Goal: Information Seeking & Learning: Learn about a topic

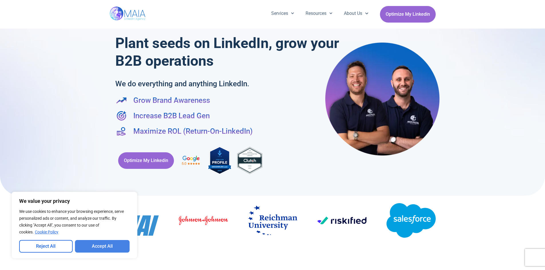
drag, startPoint x: 0, startPoint y: 0, endPoint x: 84, endPoint y: 247, distance: 261.2
click at [84, 247] on button "Accept All" at bounding box center [102, 246] width 55 height 13
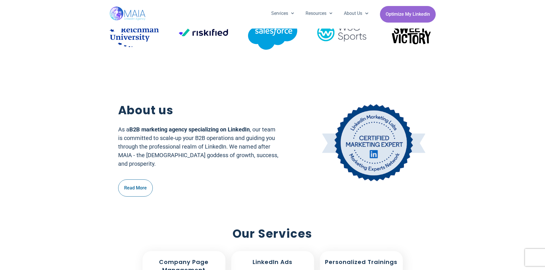
scroll to position [172, 0]
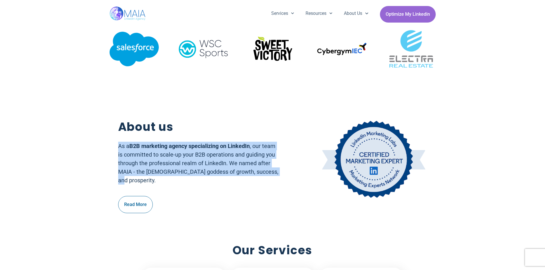
drag, startPoint x: 116, startPoint y: 144, endPoint x: 231, endPoint y: 183, distance: 120.8
click at [231, 183] on div "About us As a B2B marketing agency specializing on LinkedIn , our team is commi…" at bounding box center [272, 166] width 320 height 106
click at [231, 183] on p "As a B2B marketing agency specializing on LinkedIn , our team is committed to s…" at bounding box center [198, 163] width 161 height 43
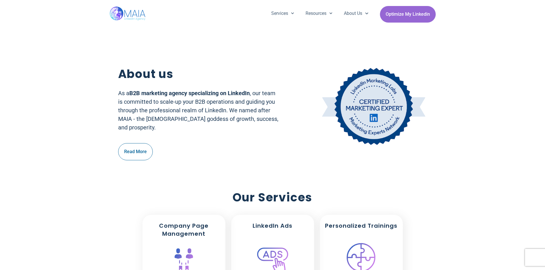
scroll to position [229, 0]
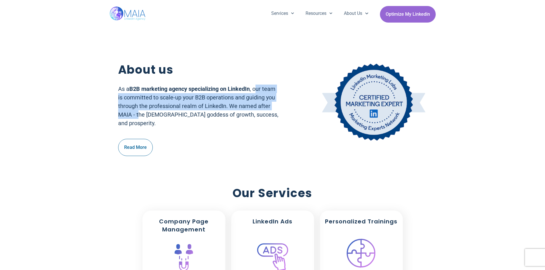
drag, startPoint x: 263, startPoint y: 86, endPoint x: 171, endPoint y: 118, distance: 97.4
click at [171, 118] on p "As a B2B marketing agency specializing on LinkedIn , our team is committed to s…" at bounding box center [198, 106] width 161 height 43
click at [170, 117] on p "As a B2B marketing agency specializing on LinkedIn , our team is committed to s…" at bounding box center [198, 106] width 161 height 43
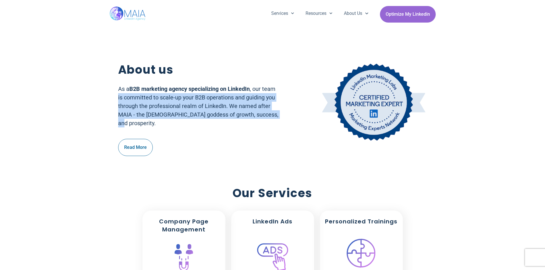
drag, startPoint x: 128, startPoint y: 98, endPoint x: 248, endPoint y: 126, distance: 123.4
click at [248, 126] on p "As a B2B marketing agency specializing on LinkedIn , our team is committed to s…" at bounding box center [198, 106] width 161 height 43
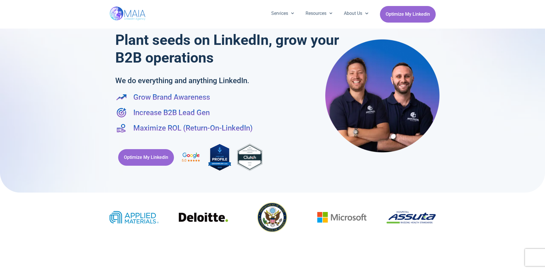
scroll to position [0, 0]
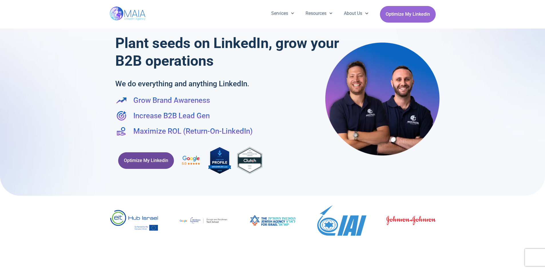
click at [134, 164] on span "Optimize My Linkedin" at bounding box center [146, 160] width 44 height 11
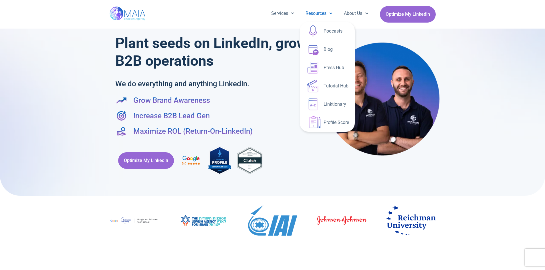
click at [329, 9] on span "Menu" at bounding box center [329, 13] width 6 height 9
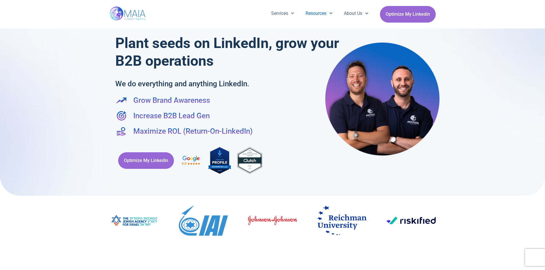
click at [329, 9] on span "Menu" at bounding box center [329, 13] width 6 height 9
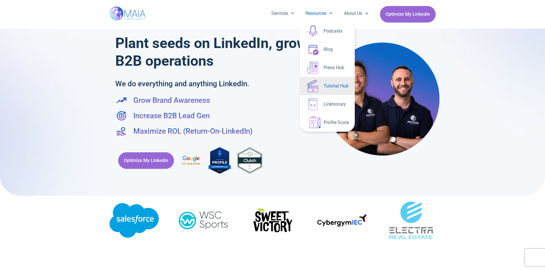
click at [337, 85] on link "Tutorial Hub" at bounding box center [327, 86] width 55 height 18
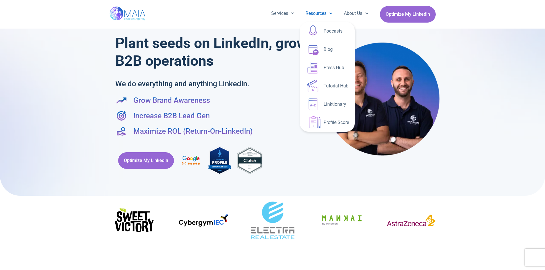
click at [322, 19] on link "Resources" at bounding box center [319, 13] width 38 height 15
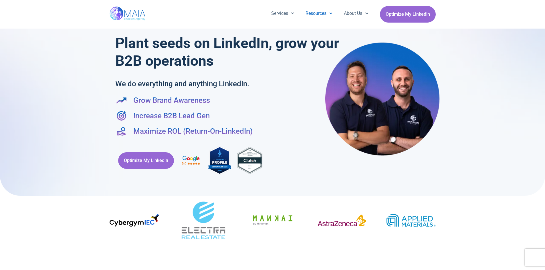
click at [323, 17] on link "Resources" at bounding box center [319, 13] width 38 height 15
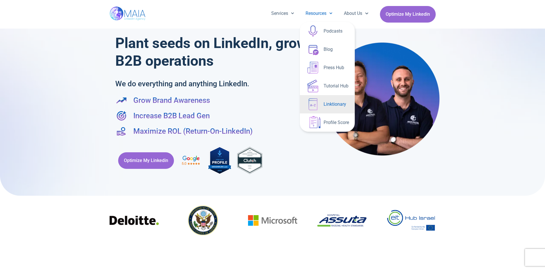
click at [323, 104] on link "Linktionary" at bounding box center [327, 104] width 55 height 18
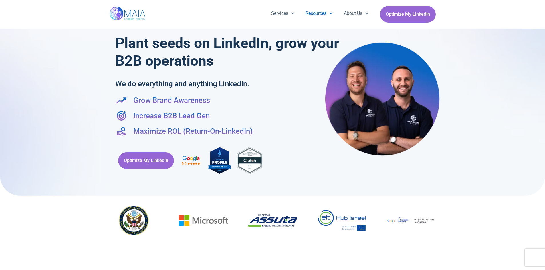
click at [314, 15] on link "Resources" at bounding box center [319, 13] width 38 height 15
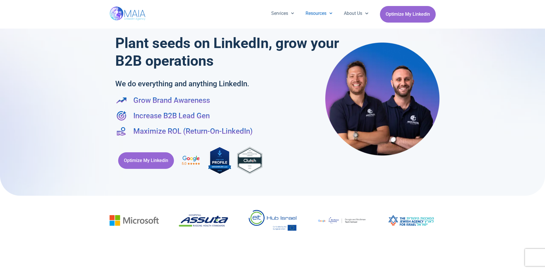
click at [314, 15] on link "Resources" at bounding box center [319, 13] width 38 height 15
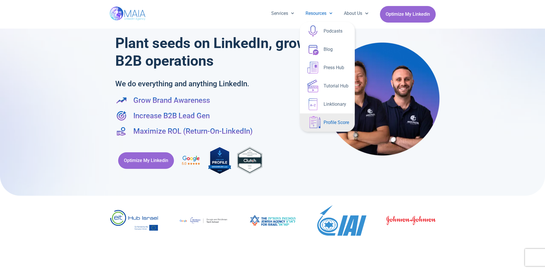
click at [326, 124] on link "Profile Score" at bounding box center [327, 123] width 55 height 18
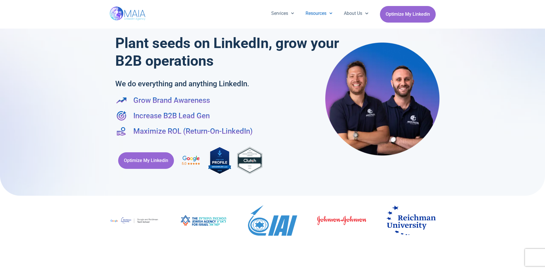
click at [320, 11] on link "Resources" at bounding box center [319, 13] width 38 height 15
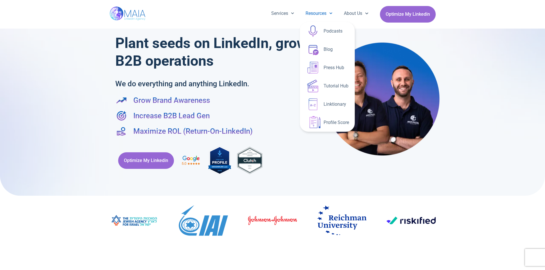
click at [313, 12] on link "Resources" at bounding box center [319, 13] width 38 height 15
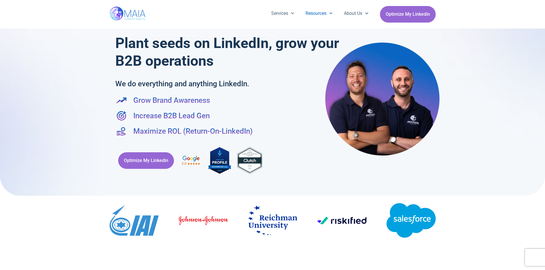
click at [313, 12] on link "Resources" at bounding box center [319, 13] width 38 height 15
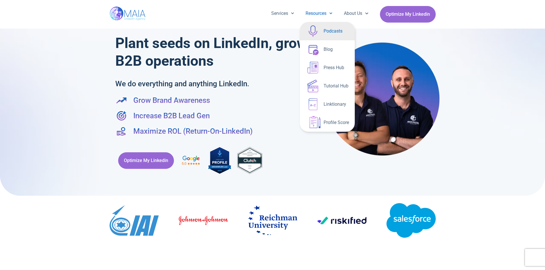
click at [322, 28] on link "Podcasts" at bounding box center [327, 31] width 55 height 18
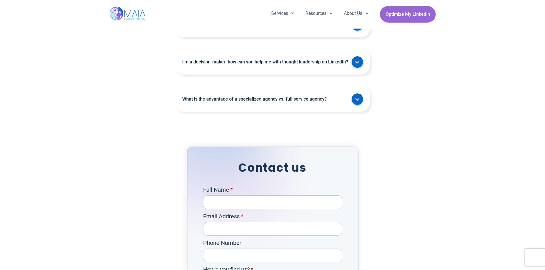
scroll to position [1590, 0]
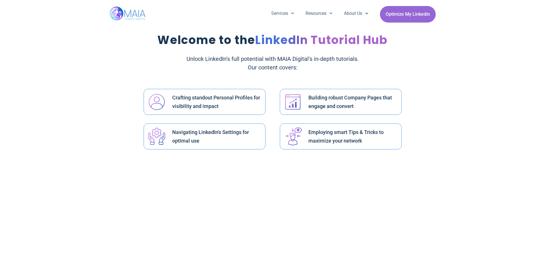
click at [155, 104] on img at bounding box center [157, 102] width 20 height 20
click at [208, 101] on h2 "Crafting standout Personal Profiles for visibility and impact" at bounding box center [217, 102] width 90 height 17
click at [212, 100] on h2 "Crafting standout Personal Profiles for visibility and impact" at bounding box center [217, 102] width 90 height 17
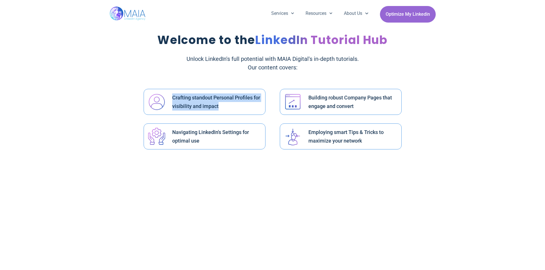
click at [250, 113] on div "Crafting standout Personal Profiles for visibility and impact" at bounding box center [205, 102] width 122 height 26
click at [278, 83] on div "Welcome to the LinkedIn Tutorial Hub Unlock LinkedIn's full potential with MAIA…" at bounding box center [273, 92] width 326 height 127
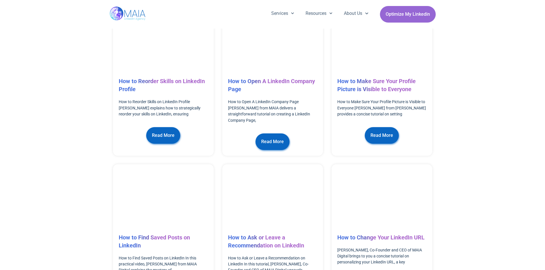
scroll to position [915, 0]
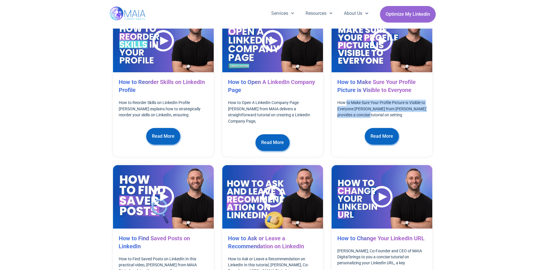
drag, startPoint x: 346, startPoint y: 82, endPoint x: 356, endPoint y: 98, distance: 18.7
click at [356, 100] on p "How to Make Sure Your Profile Picture is Visible to Everyone Eli from MAIA prov…" at bounding box center [381, 109] width 89 height 18
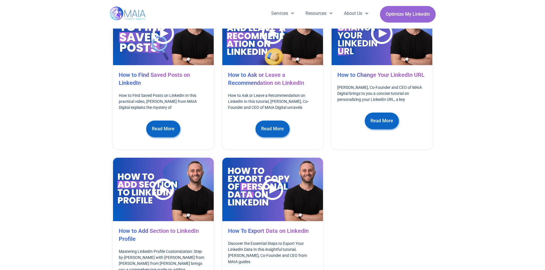
scroll to position [858, 0]
